Goal: Information Seeking & Learning: Find specific fact

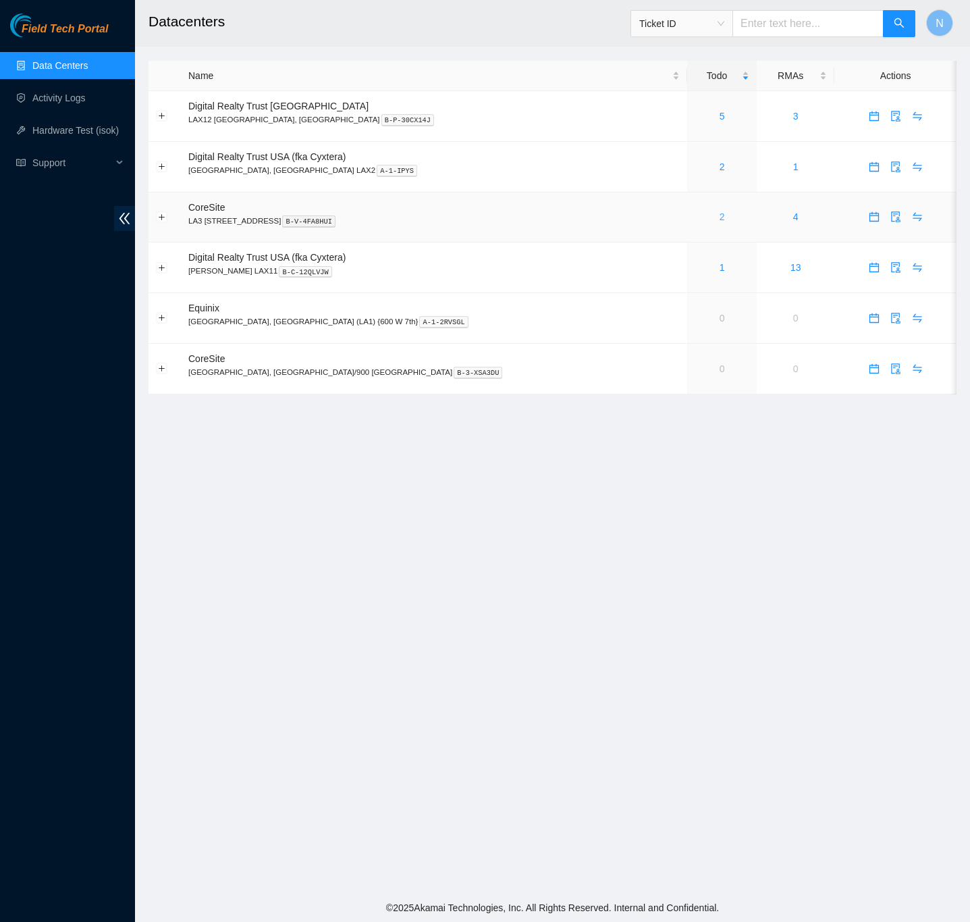
click at [720, 219] on link "2" at bounding box center [722, 216] width 5 height 11
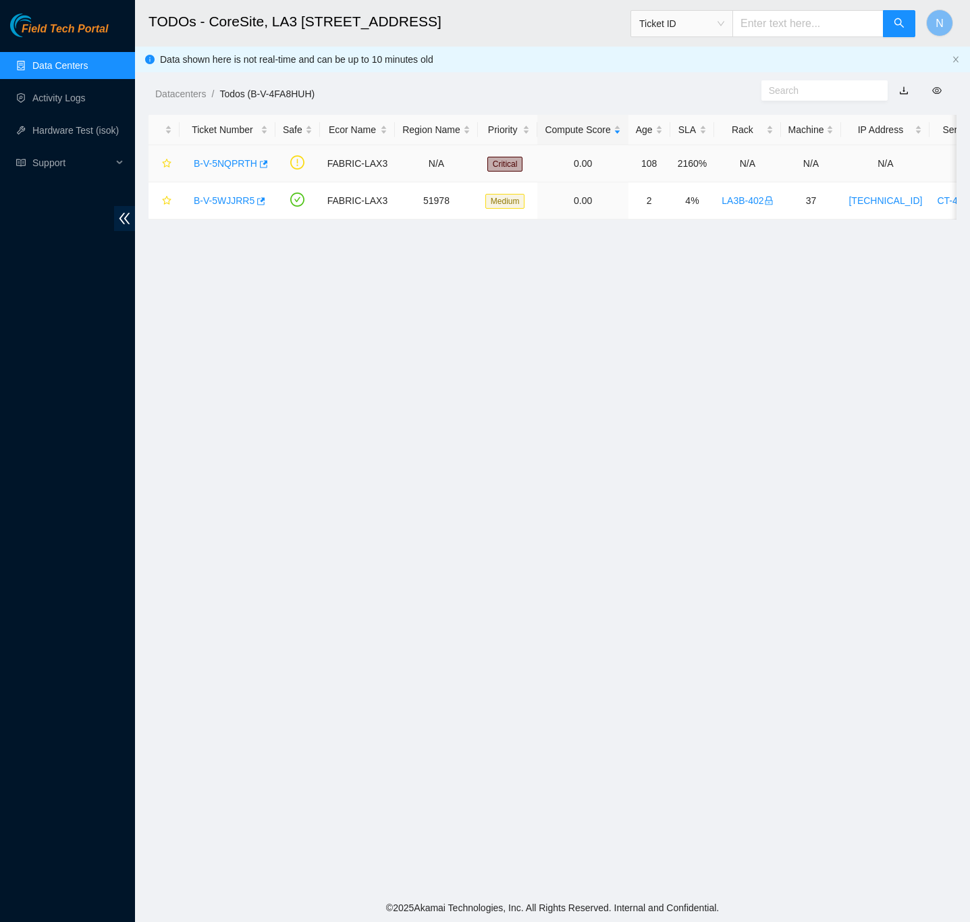
click at [228, 162] on link "B-V-5NQPRTH" at bounding box center [225, 163] width 63 height 11
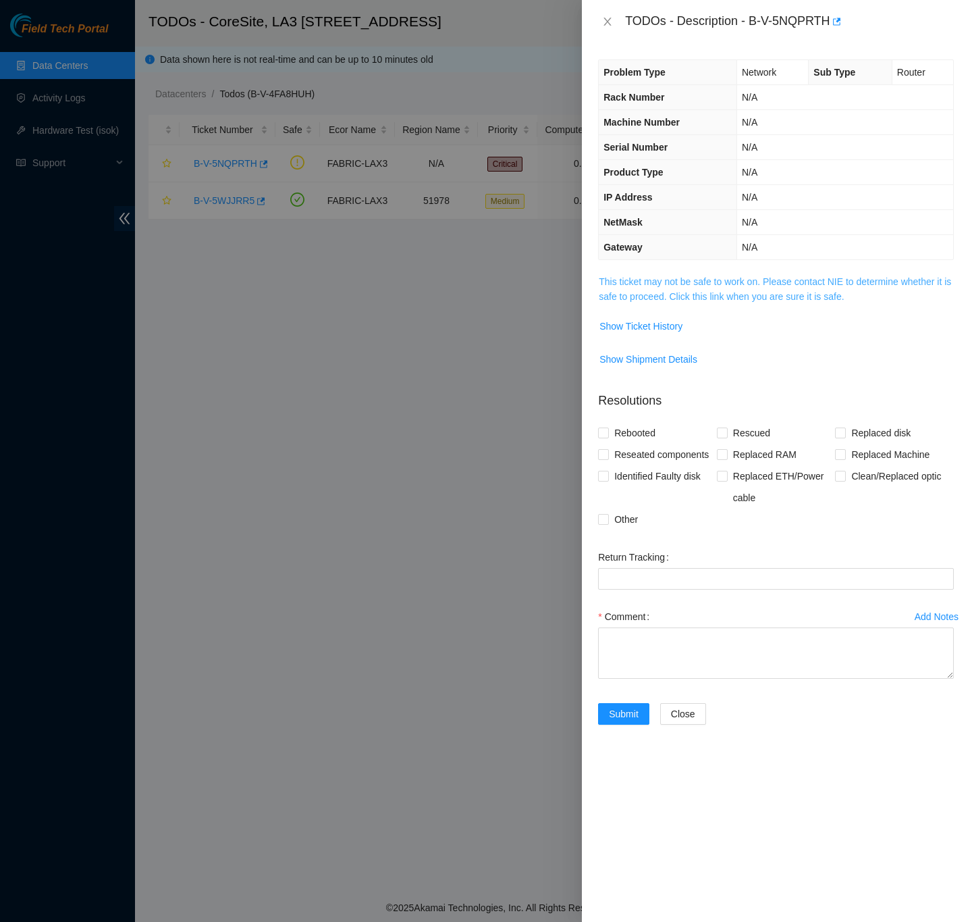
click at [612, 302] on link "This ticket may not be safe to work on. Please contact NIE to determine whether…" at bounding box center [775, 289] width 352 height 26
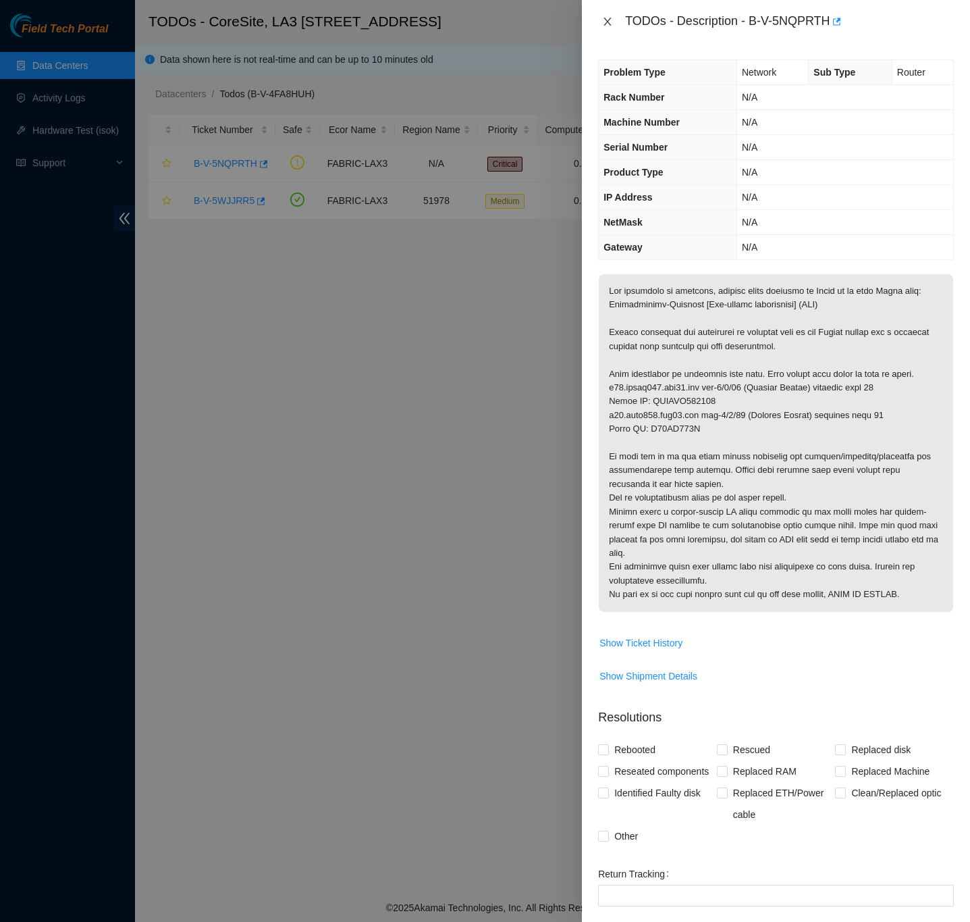
click at [604, 25] on icon "close" at bounding box center [607, 21] width 11 height 11
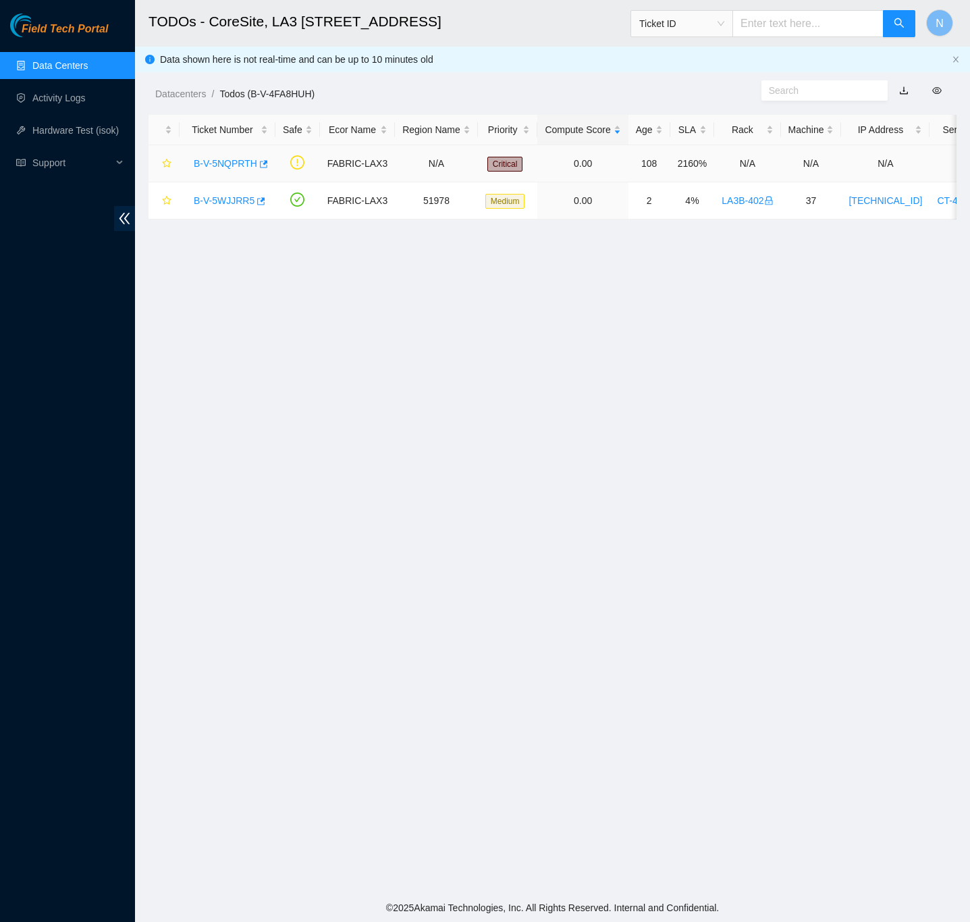
click at [221, 167] on link "B-V-5NQPRTH" at bounding box center [225, 163] width 63 height 11
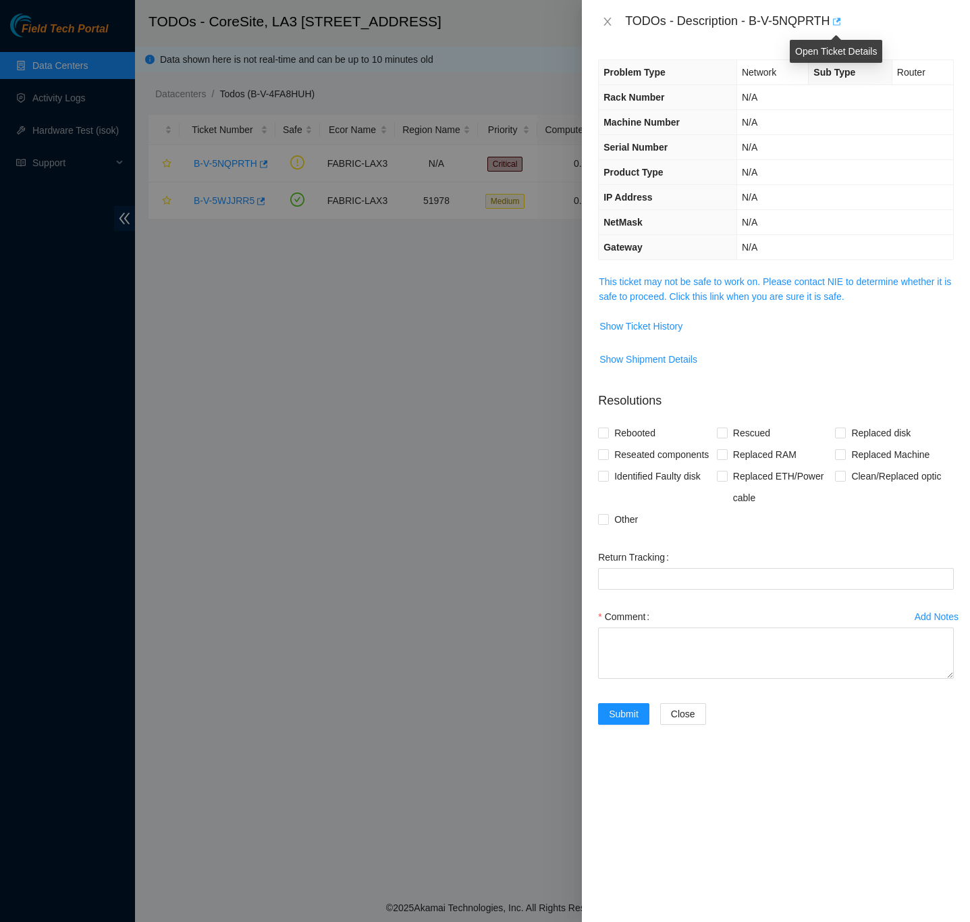
click at [833, 18] on icon "button" at bounding box center [835, 21] width 9 height 9
click at [835, 302] on link "This ticket may not be safe to work on. Please contact NIE to determine whether…" at bounding box center [775, 289] width 352 height 26
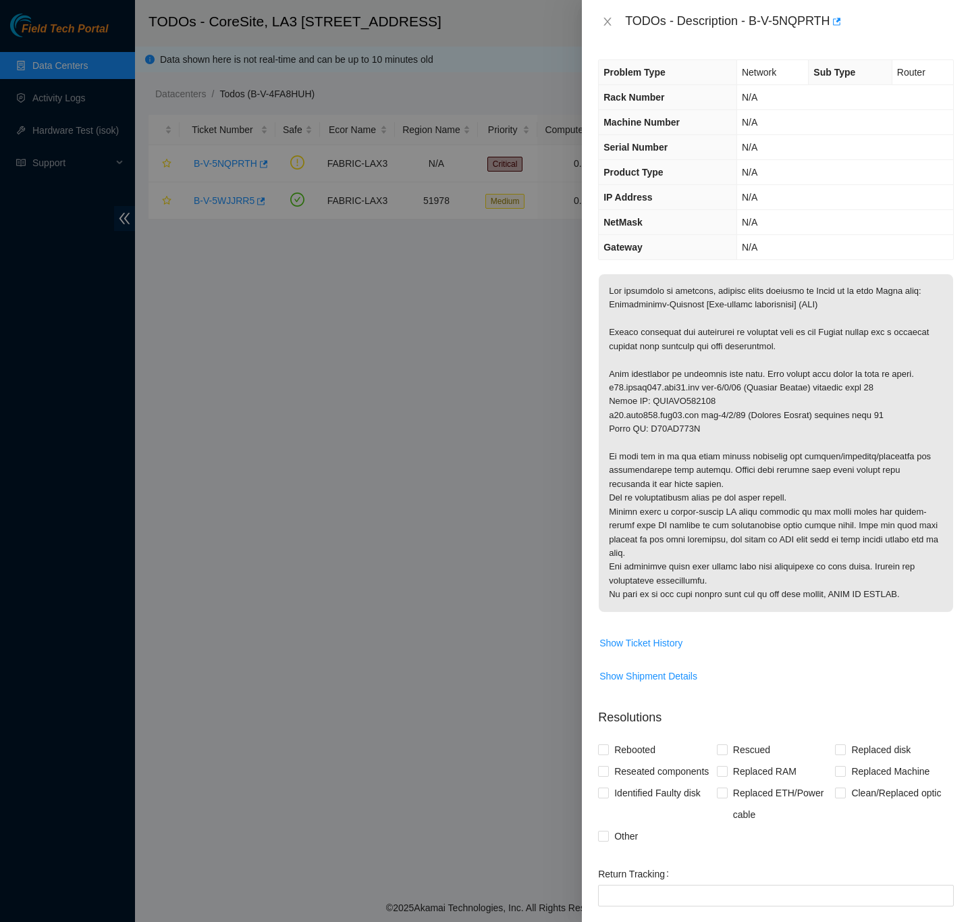
click at [725, 450] on p at bounding box center [776, 443] width 354 height 338
drag, startPoint x: 748, startPoint y: 22, endPoint x: 829, endPoint y: 22, distance: 80.4
click at [829, 22] on div "TODOs - Description - B-V-5NQPRTH" at bounding box center [789, 22] width 329 height 22
copy div "B-V-5NQPRTH"
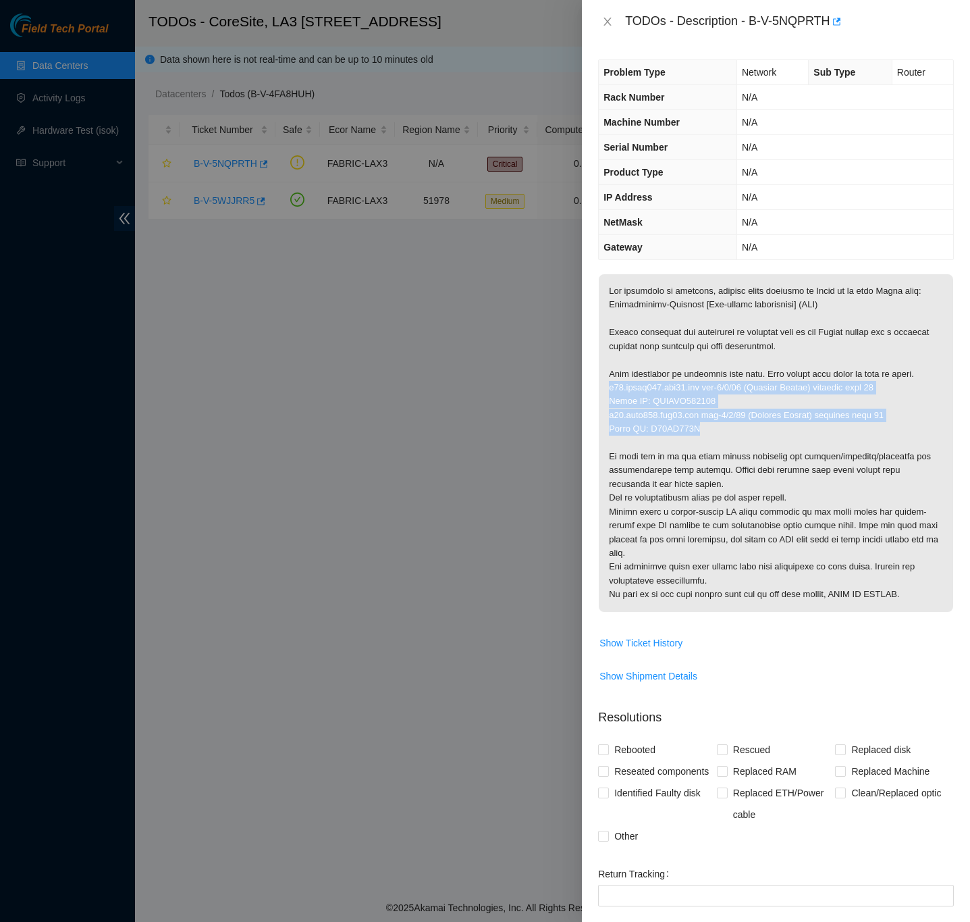
drag, startPoint x: 704, startPoint y: 444, endPoint x: 604, endPoint y: 407, distance: 106.6
click at [604, 407] on p at bounding box center [776, 443] width 354 height 338
copy p "r32.spine101.lax03.fab eth-1/1/45 (Destiny Accton) physical port 44 Optic SN: I…"
click at [910, 433] on p at bounding box center [776, 443] width 354 height 338
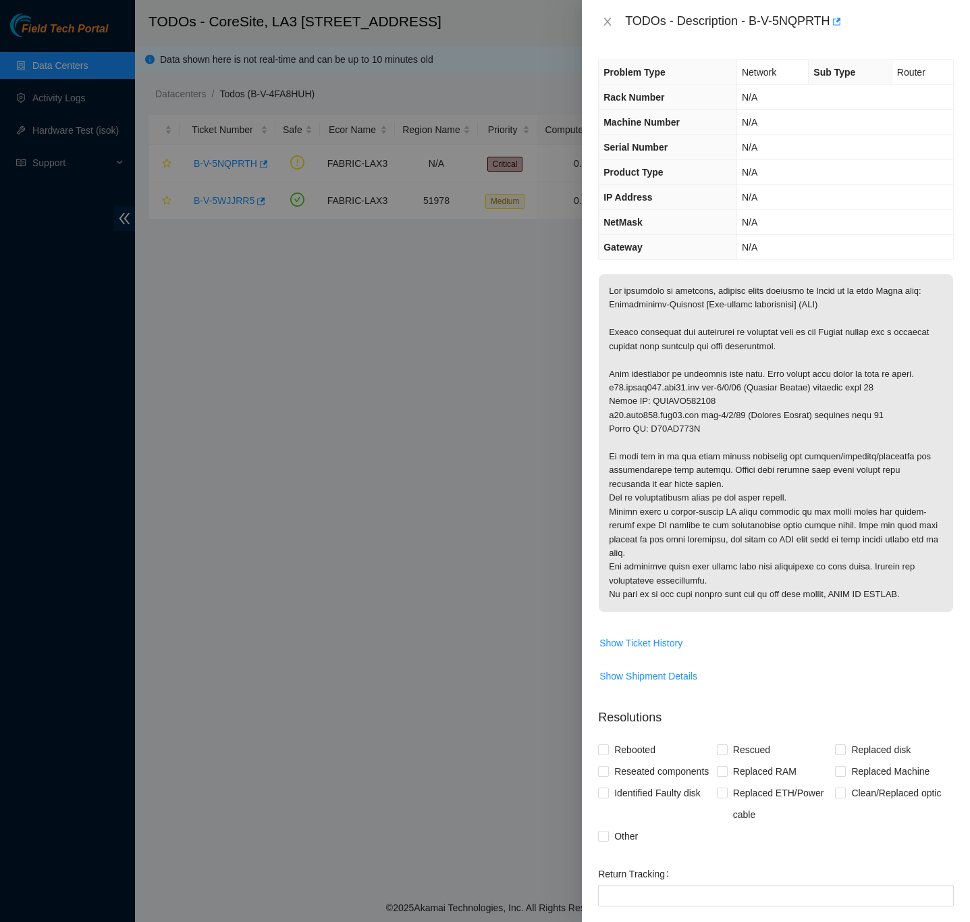
click at [912, 444] on p at bounding box center [776, 443] width 354 height 338
click at [837, 19] on icon "button" at bounding box center [837, 21] width 8 height 7
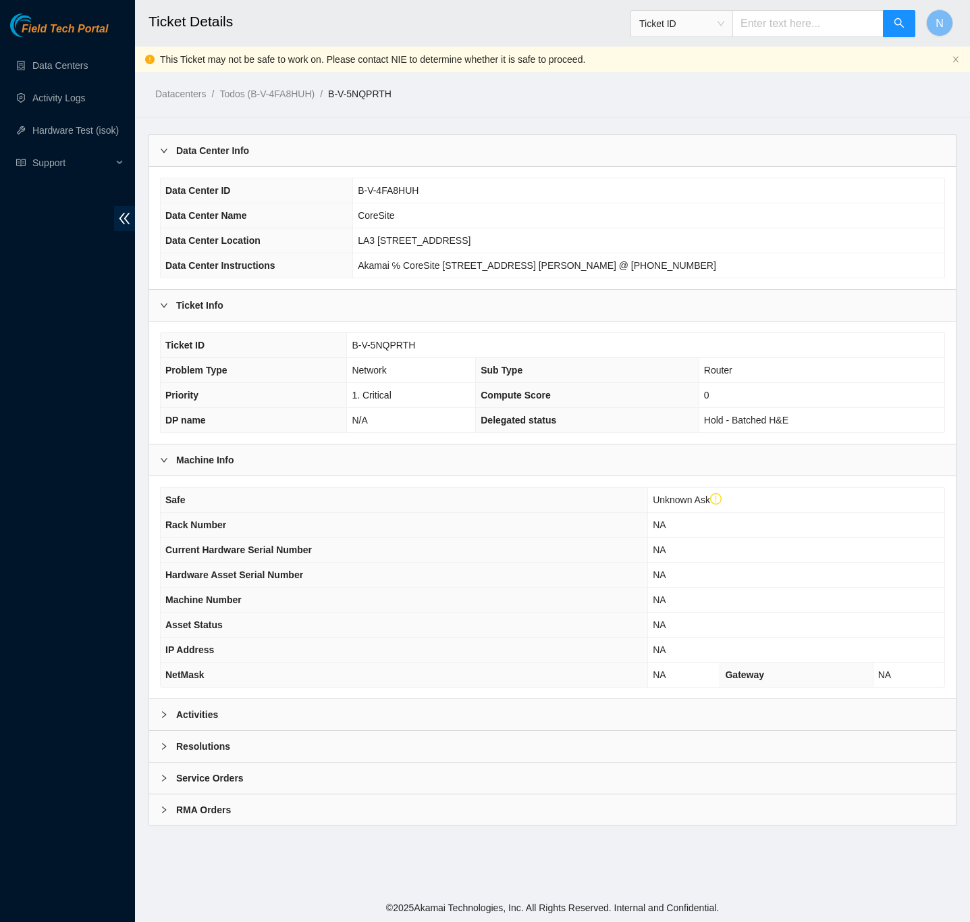
click at [188, 718] on b "Activities" at bounding box center [197, 714] width 42 height 15
click at [178, 719] on b "Activities" at bounding box center [197, 714] width 42 height 15
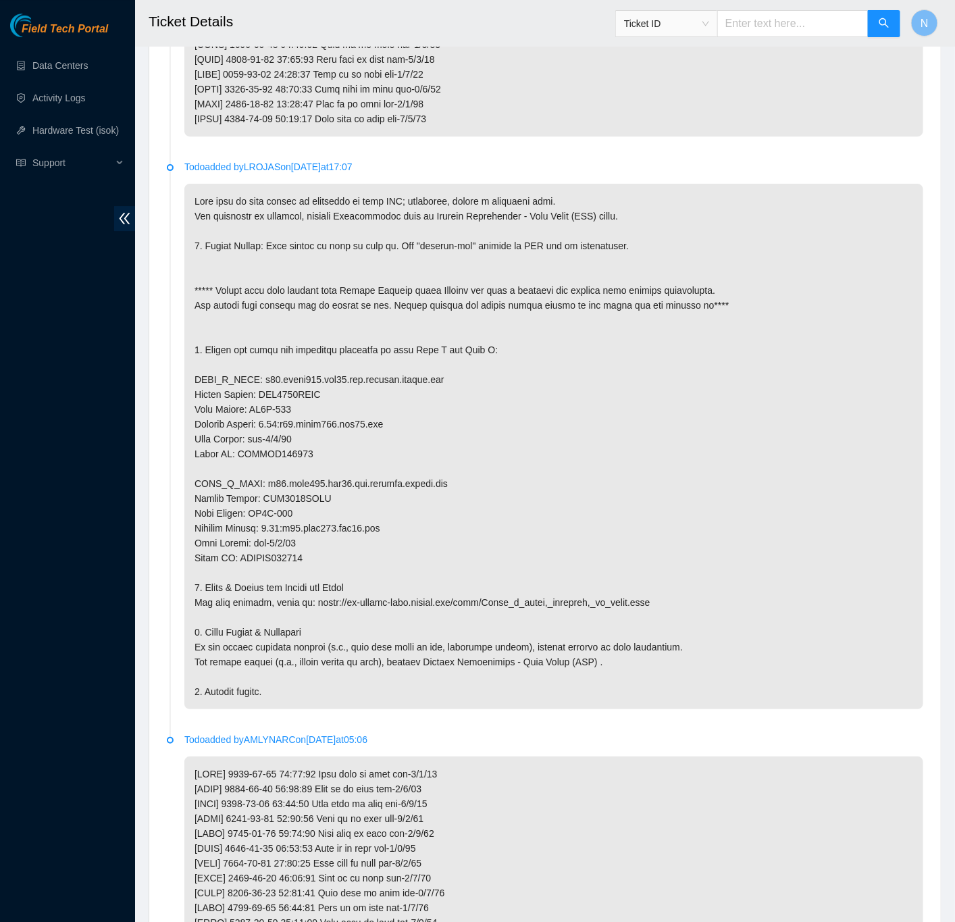
scroll to position [1518, 0]
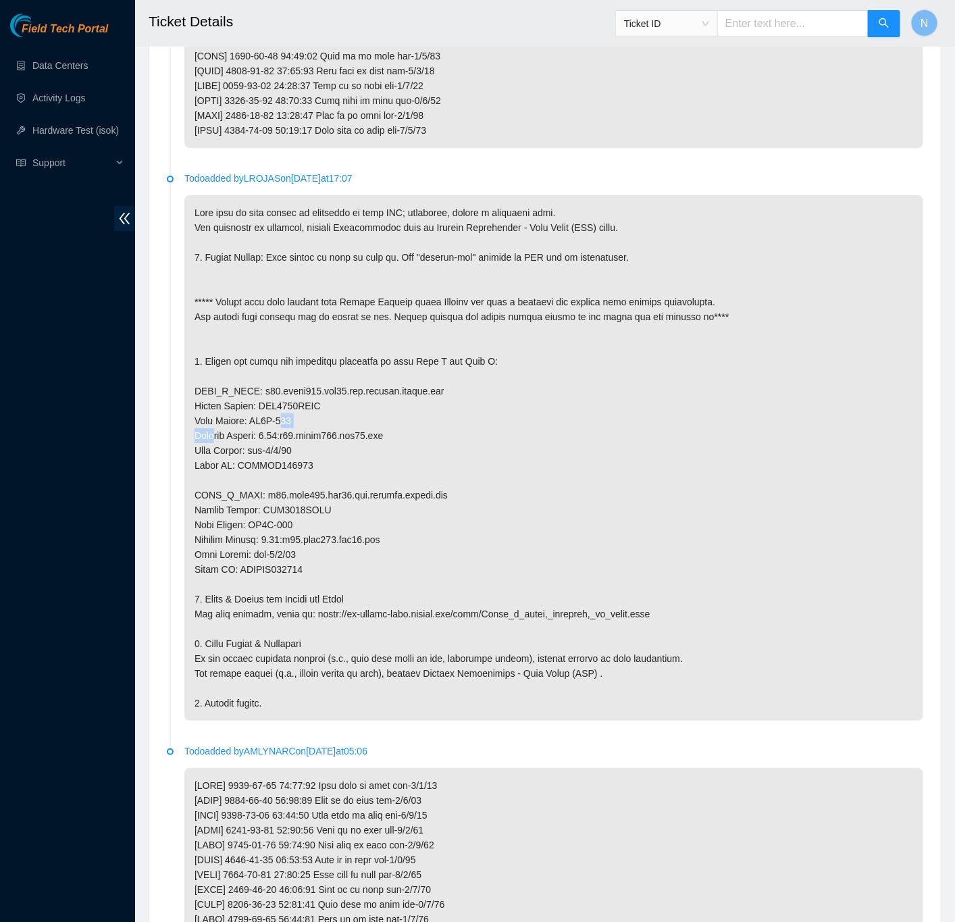
drag, startPoint x: 308, startPoint y: 475, endPoint x: 257, endPoint y: 473, distance: 50.7
click at [257, 473] on p at bounding box center [553, 457] width 739 height 525
copy p "LA3A-316"
click at [476, 533] on p at bounding box center [553, 457] width 739 height 525
drag, startPoint x: 308, startPoint y: 577, endPoint x: 256, endPoint y: 577, distance: 52.0
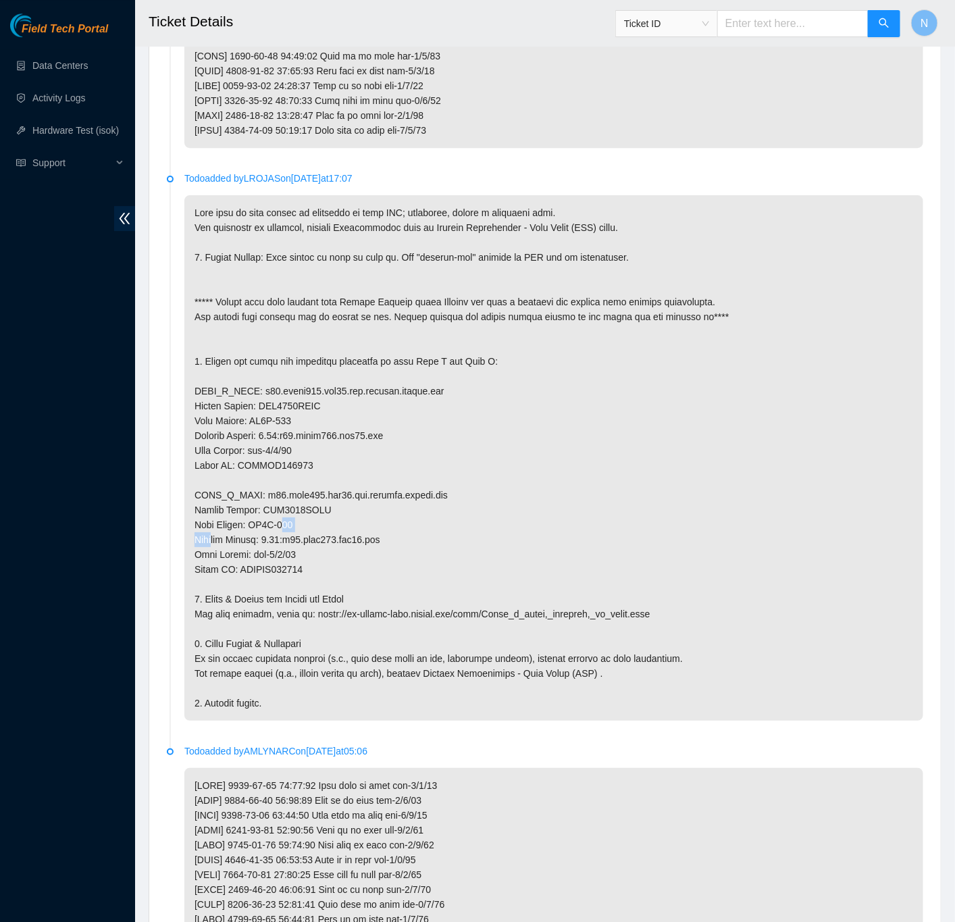
click at [256, 577] on p at bounding box center [553, 457] width 739 height 525
copy p "LA3A-314"
click at [660, 448] on p at bounding box center [553, 457] width 739 height 525
click at [521, 506] on p at bounding box center [553, 457] width 739 height 525
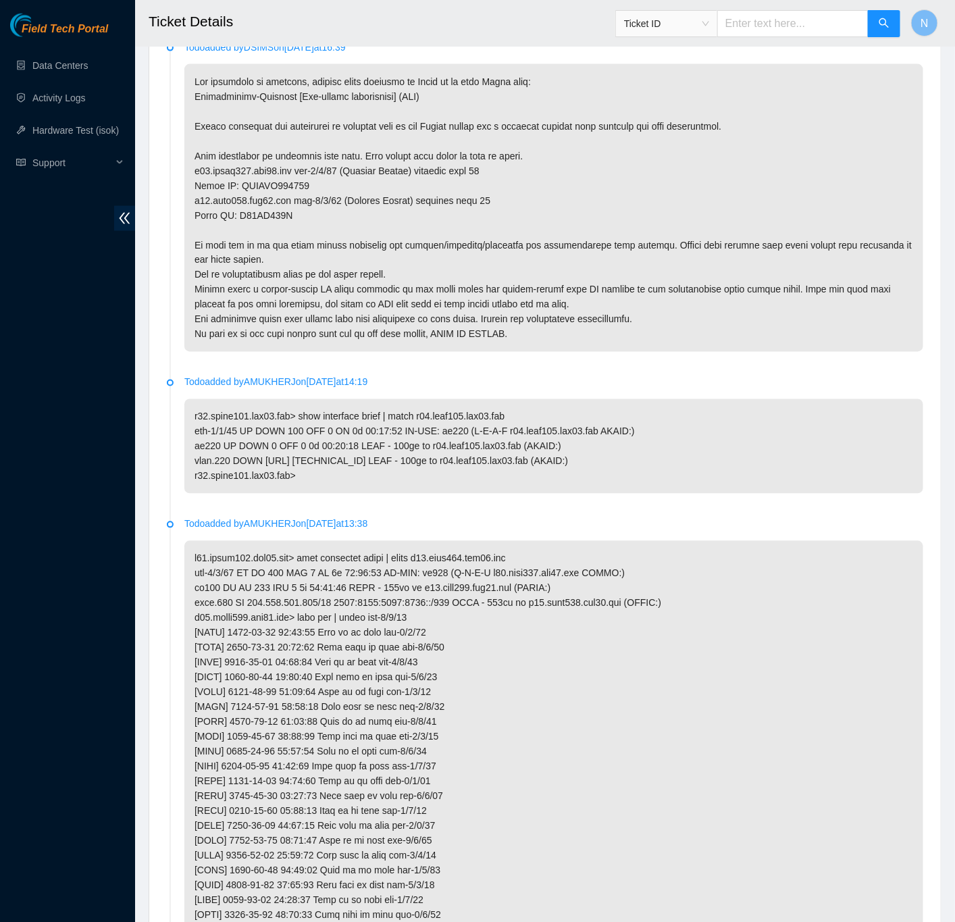
scroll to position [0, 0]
